Goal: Task Accomplishment & Management: Use online tool/utility

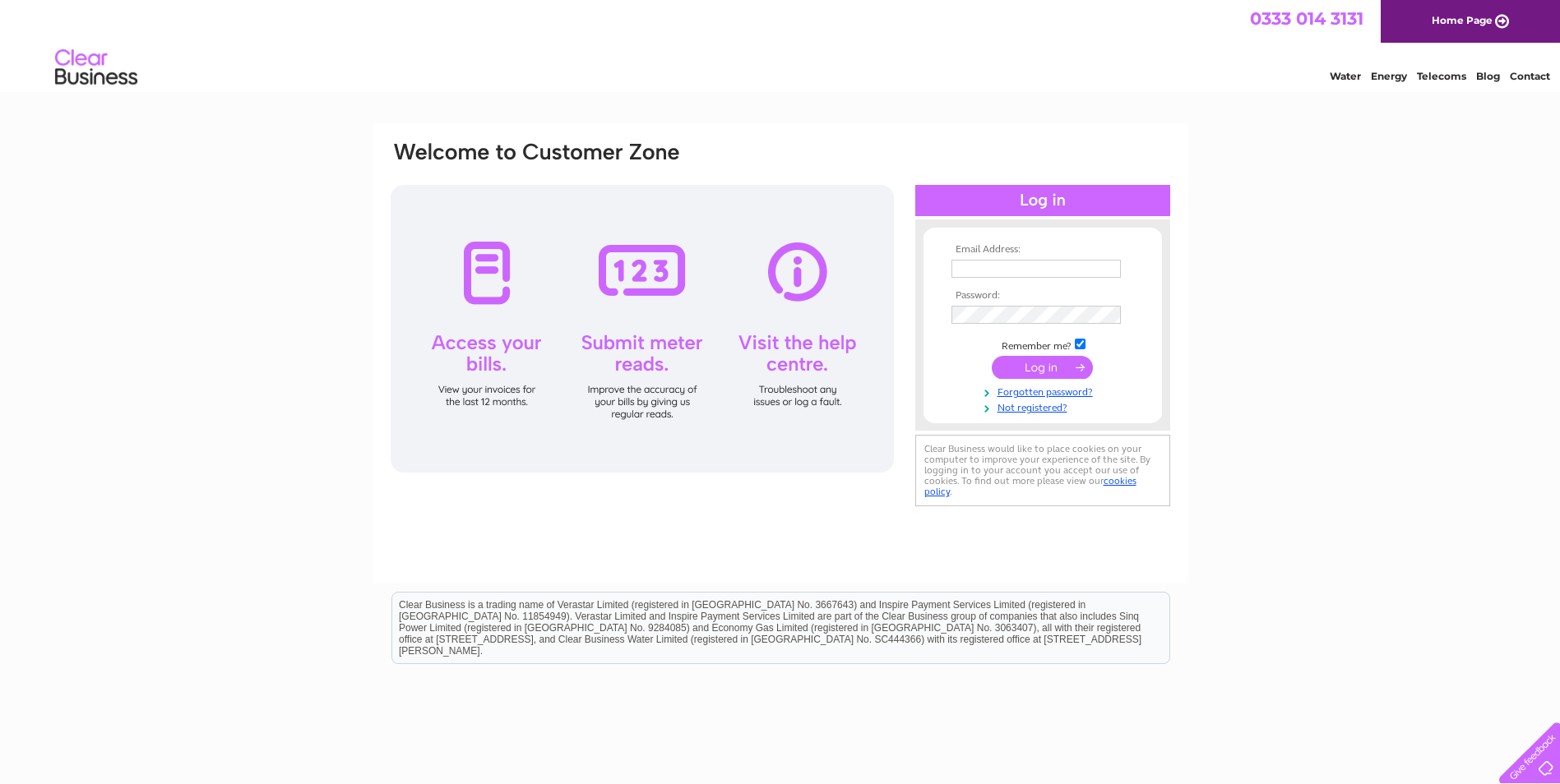
type input "johnbryce7725@gmail.com"
click at [1036, 368] on input "submit" at bounding box center [1042, 367] width 101 height 23
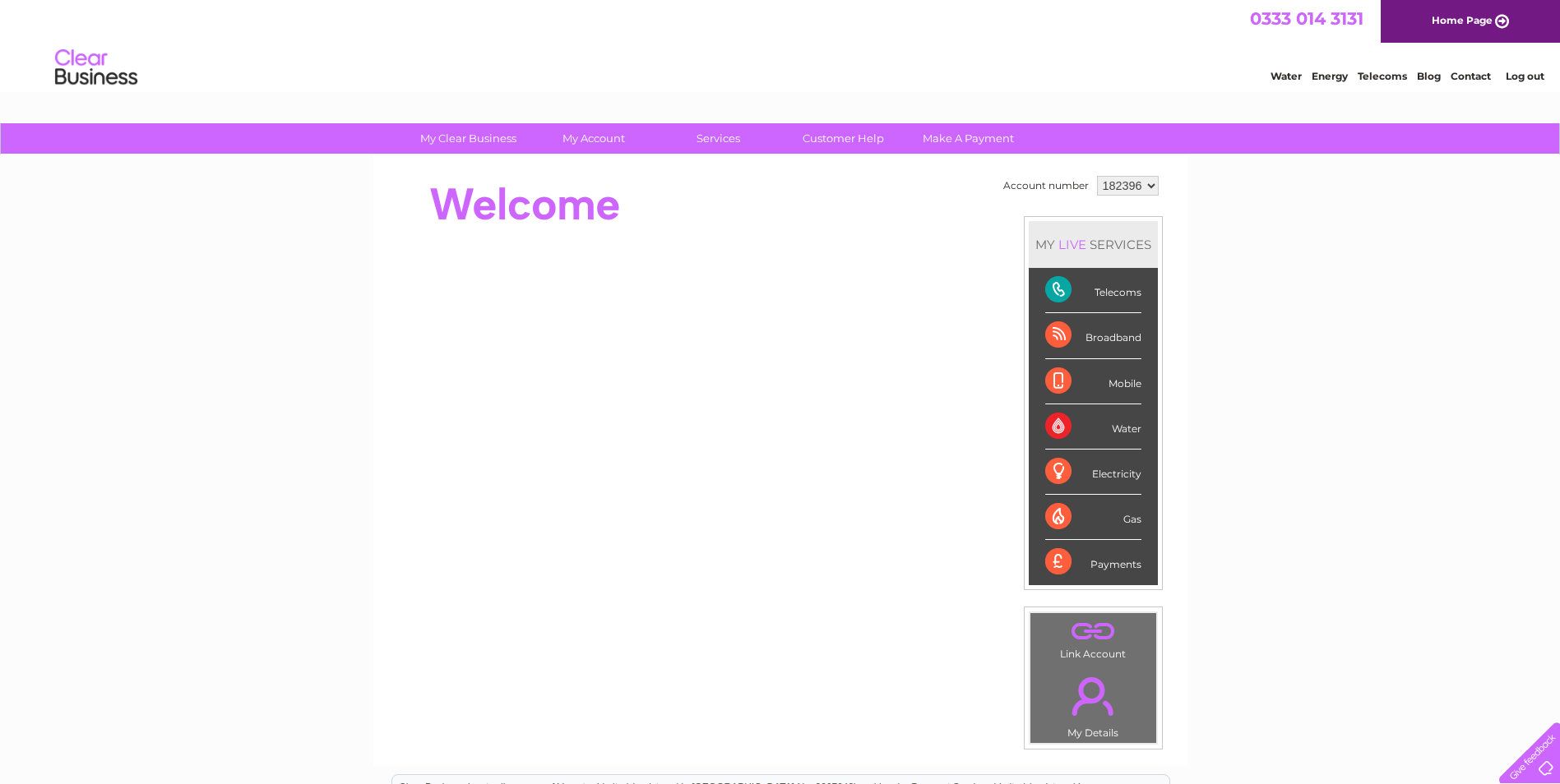
drag, startPoint x: 576, startPoint y: 136, endPoint x: 369, endPoint y: 177, distance: 211.0
click at [369, 177] on div "My Clear Business Login Details My Details My Preferences Link Account My Accou…" at bounding box center [780, 585] width 1560 height 924
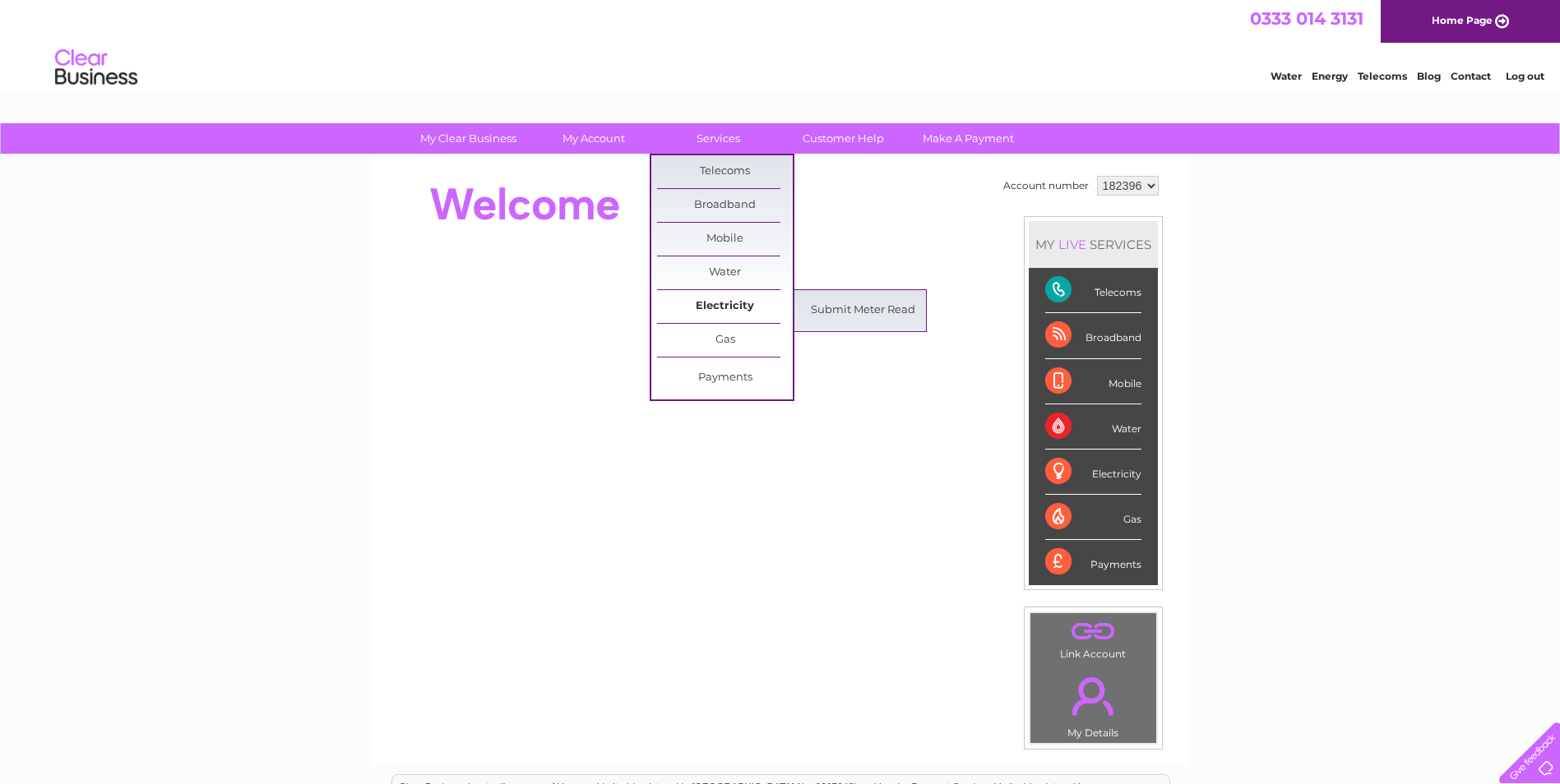
click at [723, 306] on link "Electricity" at bounding box center [724, 307] width 135 height 33
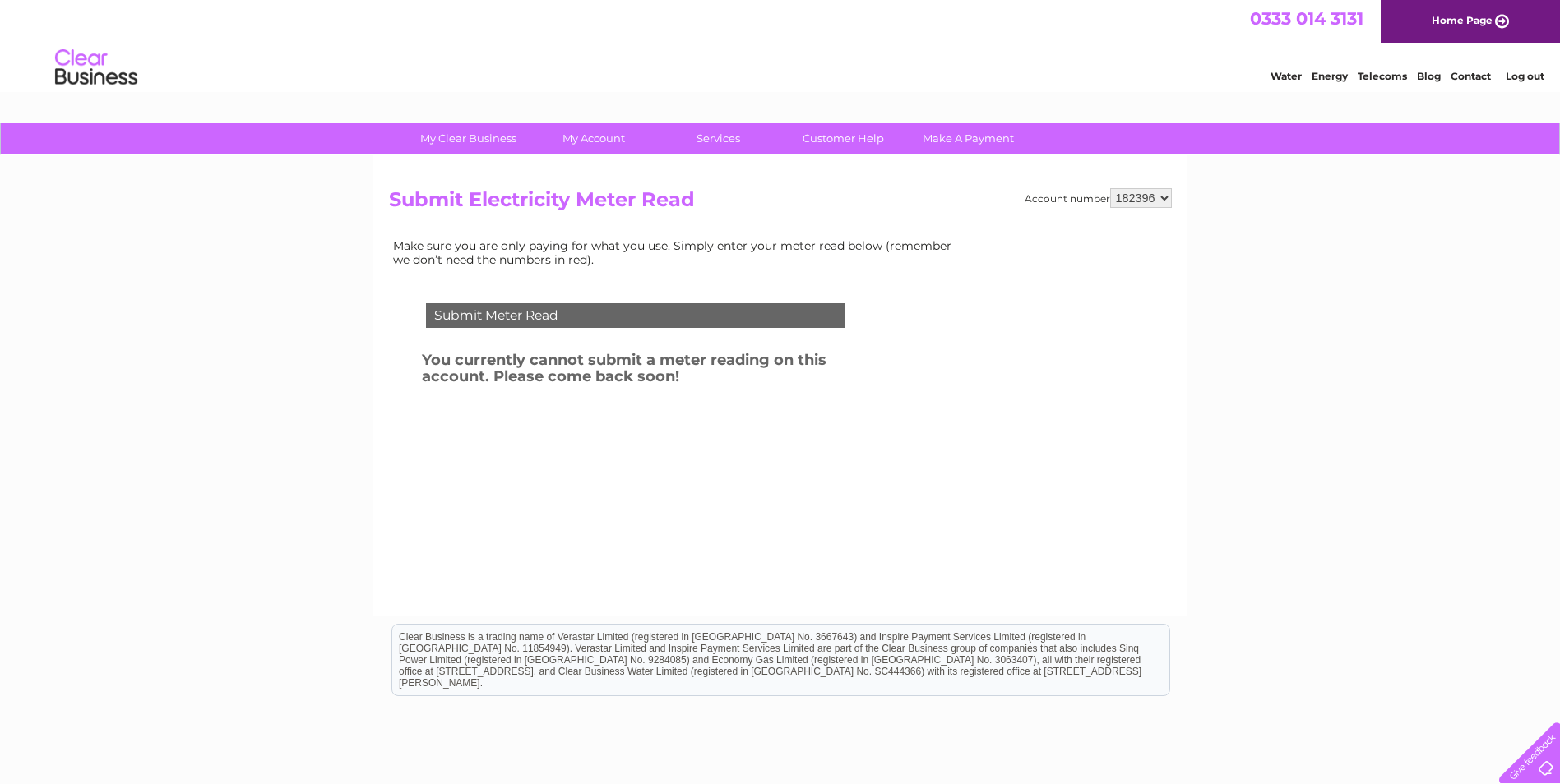
click at [538, 313] on div "Submit Meter Read" at bounding box center [635, 315] width 420 height 25
